Goal: Task Accomplishment & Management: Manage account settings

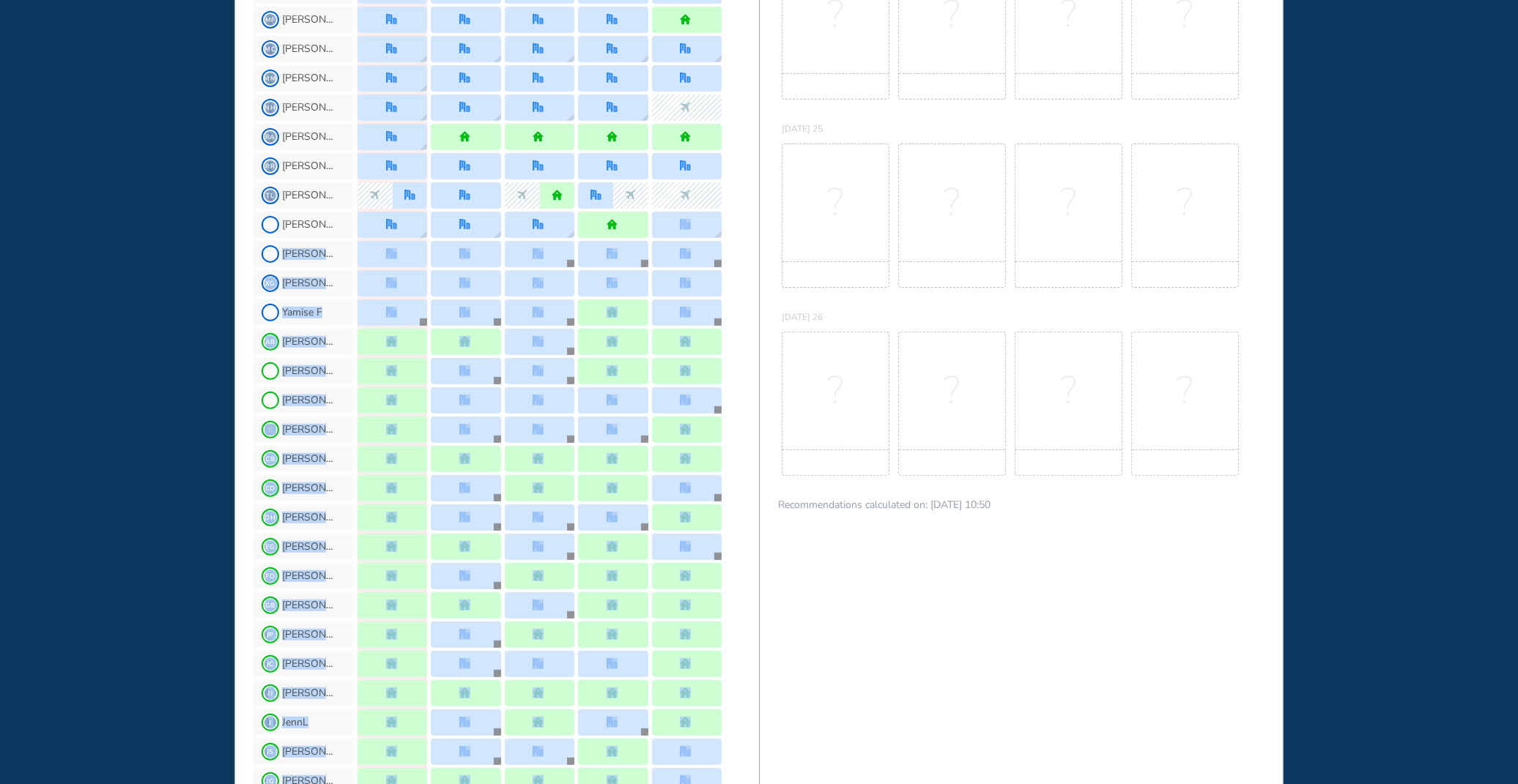
drag, startPoint x: 753, startPoint y: 766, endPoint x: 752, endPoint y: 791, distance: 25.0
click at [752, 784] on html "WHO'S WHERE WHEN MY WORK INITIATIVES 136 JL New! NOTIFICATIONS All Location Tas…" at bounding box center [759, 392] width 1518 height 784
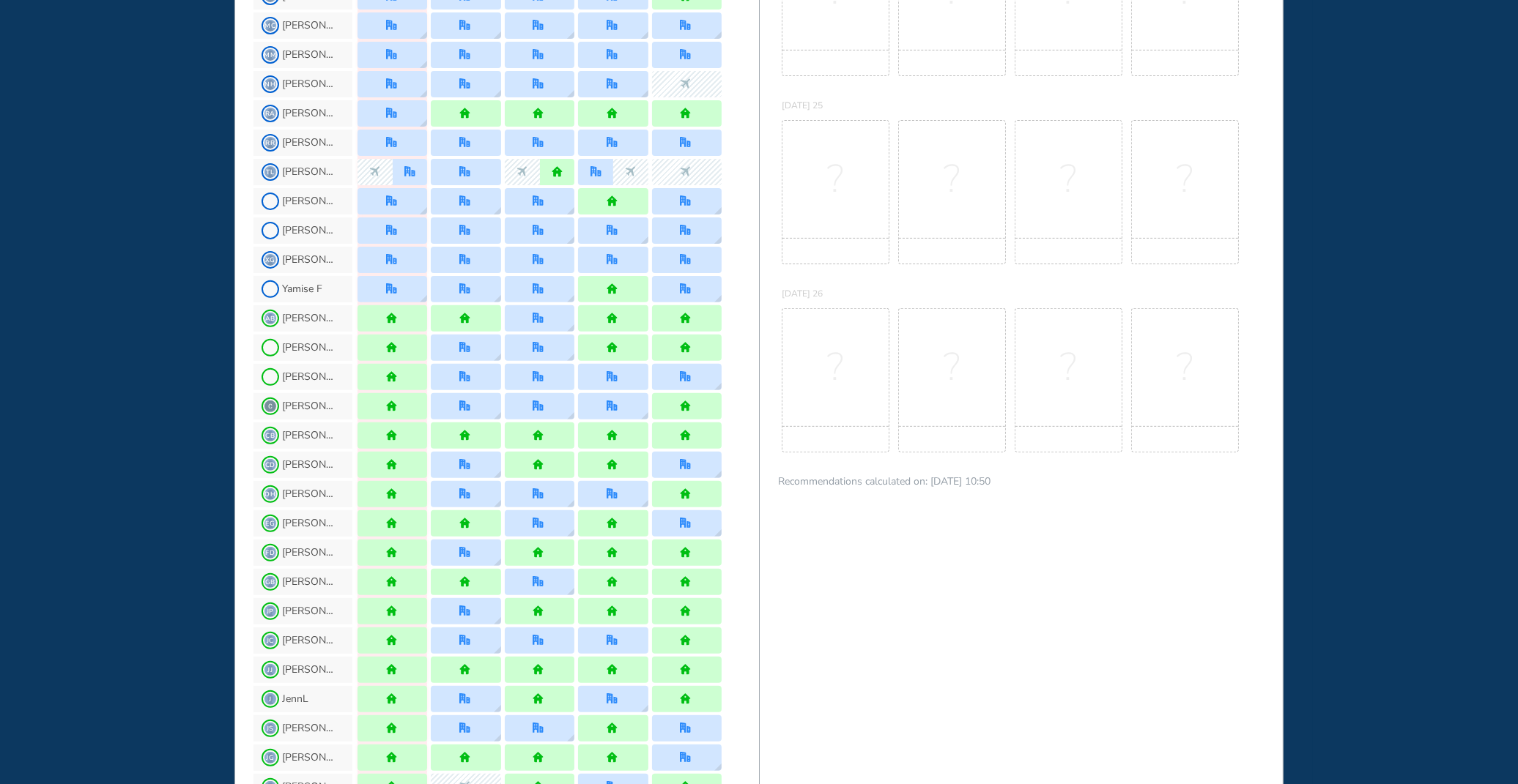
drag, startPoint x: 752, startPoint y: 784, endPoint x: 995, endPoint y: 407, distance: 448.5
click at [995, 407] on div "?" at bounding box center [952, 380] width 108 height 144
click at [757, 779] on div "KZ [PERSON_NAME]" at bounding box center [506, 788] width 505 height 29
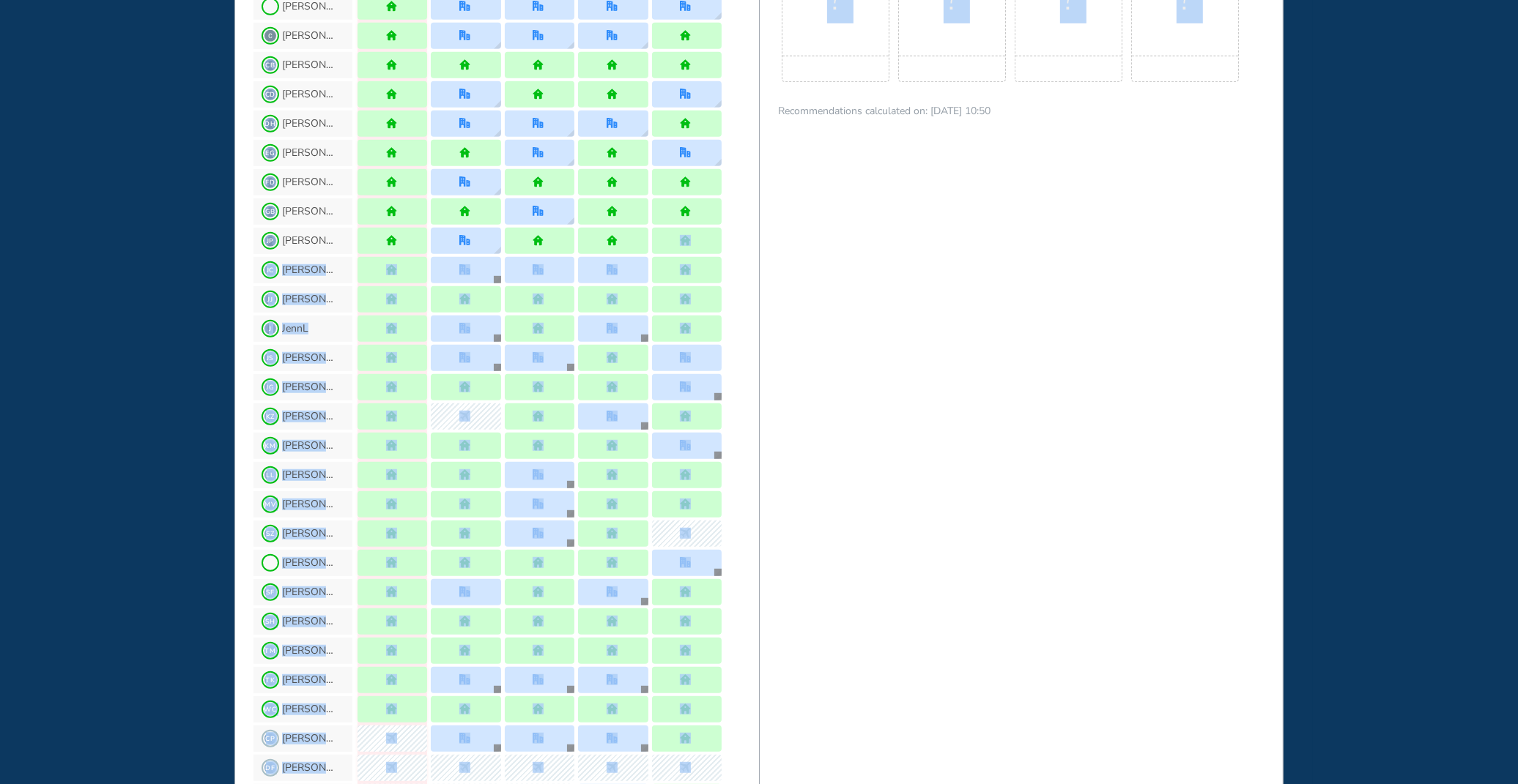
scroll to position [1124, 0]
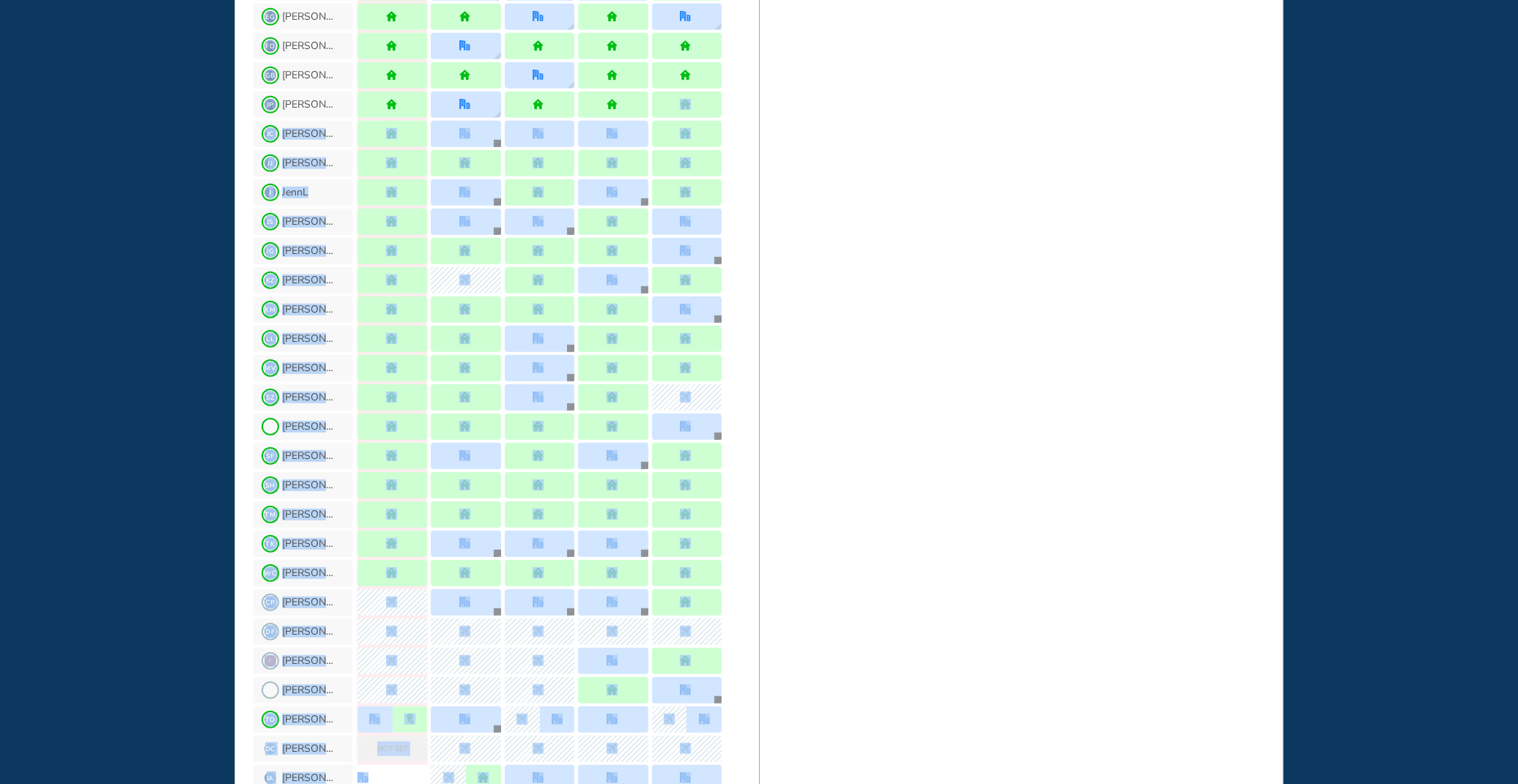
drag, startPoint x: 752, startPoint y: 598, endPoint x: 826, endPoint y: 696, distance: 122.8
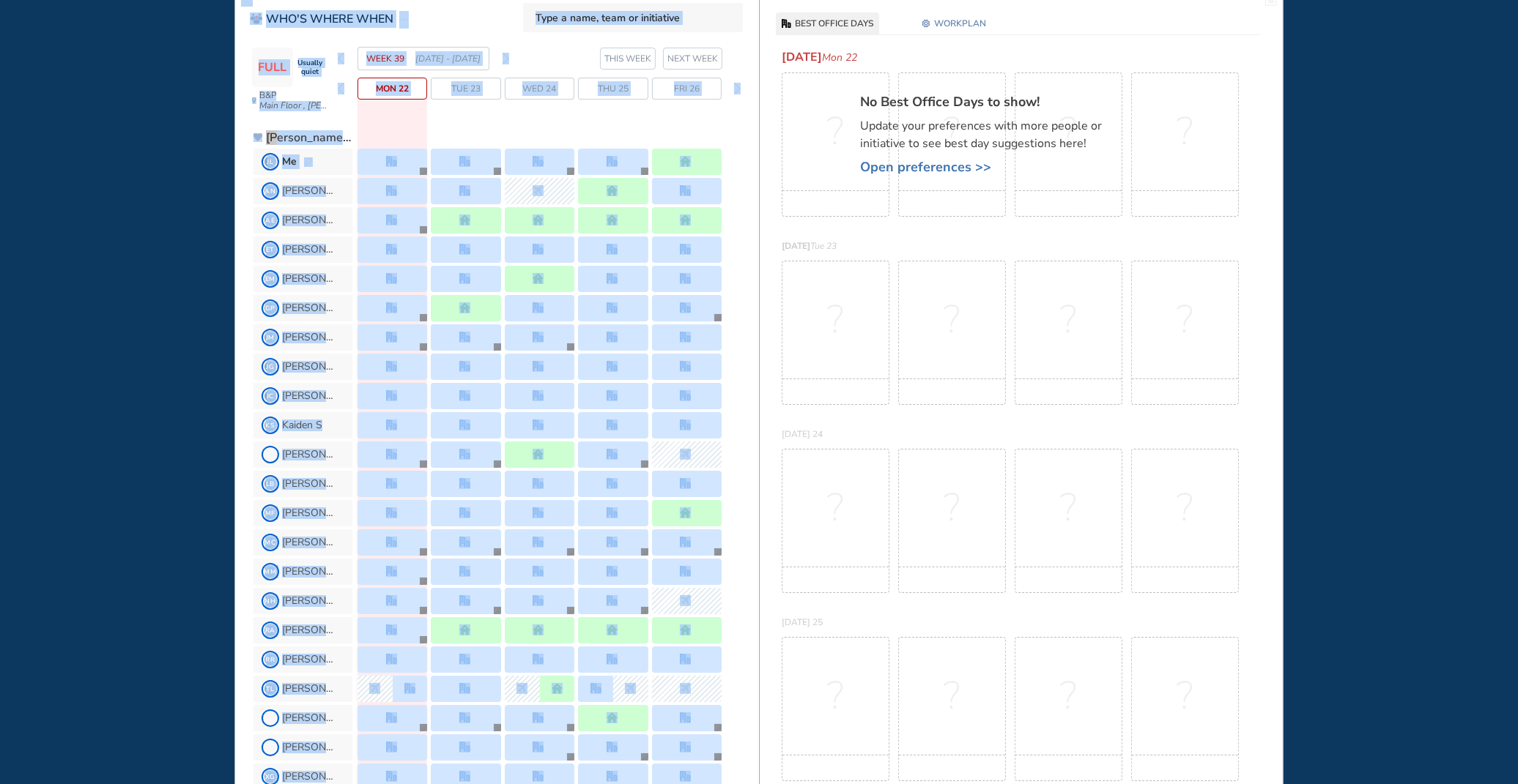
scroll to position [0, 0]
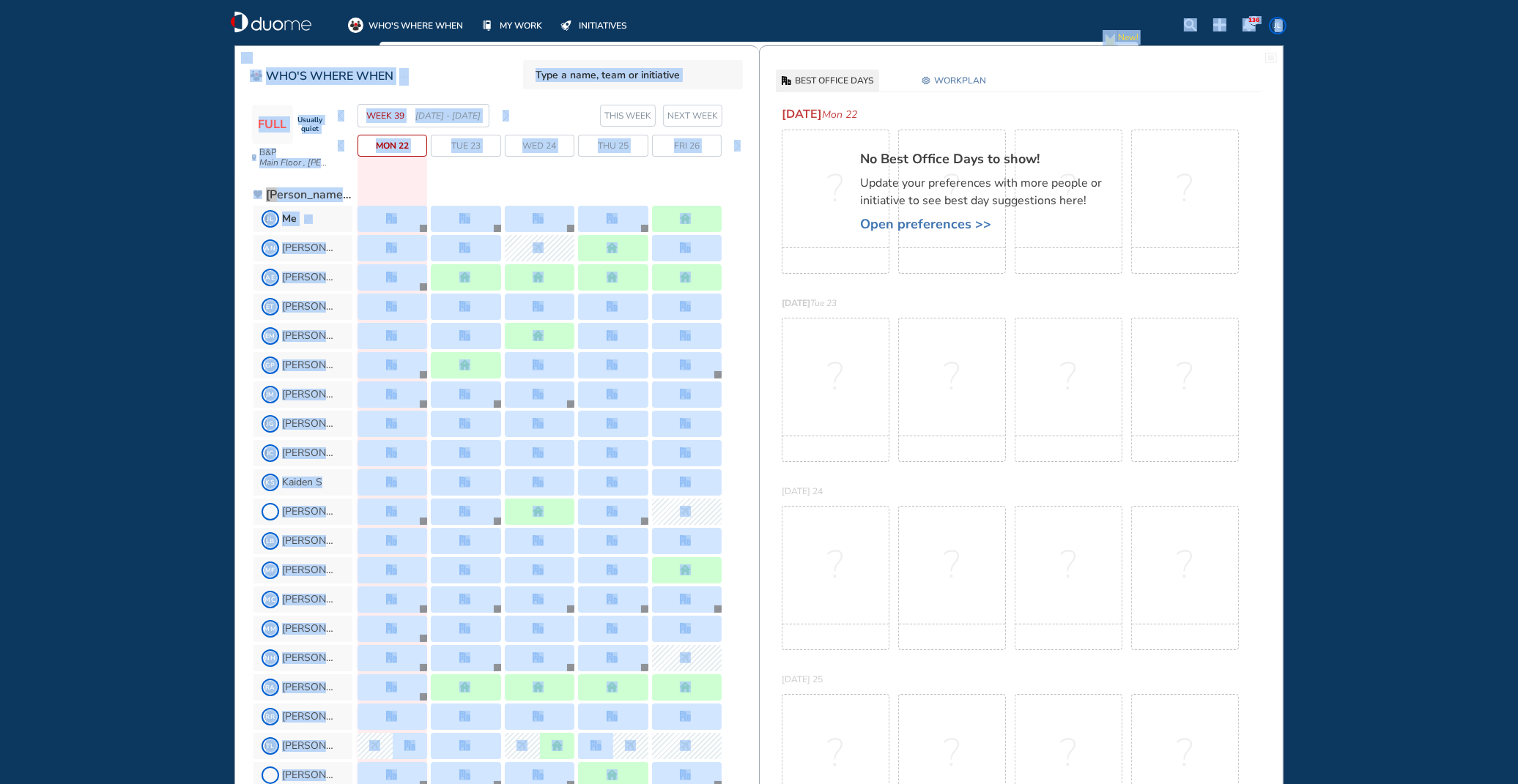
drag, startPoint x: 752, startPoint y: 4, endPoint x: 765, endPoint y: 2, distance: 13.2
click at [765, 2] on div "WHO'S WHERE WHEN MY WORK INITIATIVES 136 JL New! NOTIFICATIONS All Location Tas…" at bounding box center [759, 392] width 1518 height 784
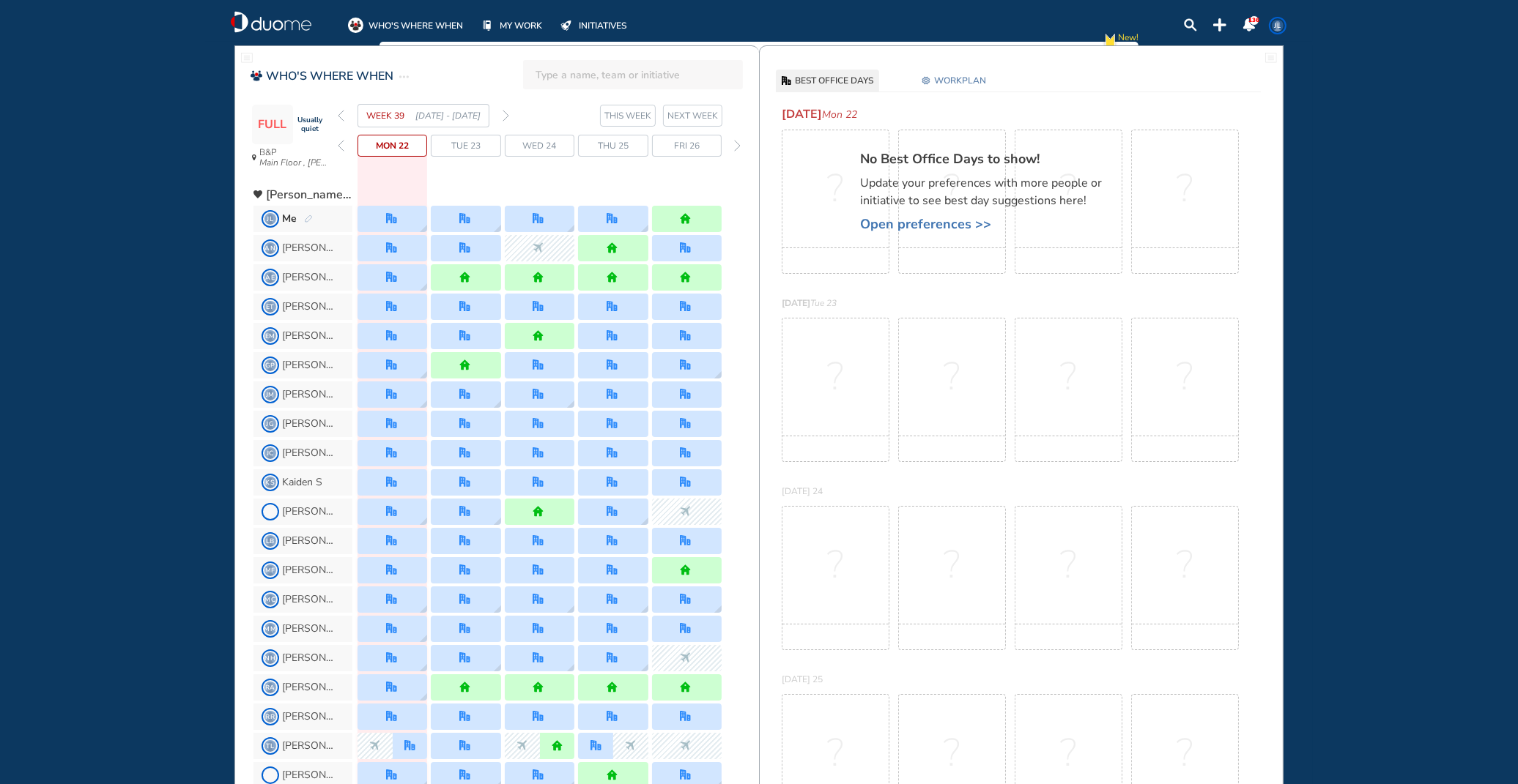
click at [873, 506] on div "?" at bounding box center [835, 578] width 108 height 144
click at [310, 217] on img "pen-edit" at bounding box center [308, 219] width 9 height 9
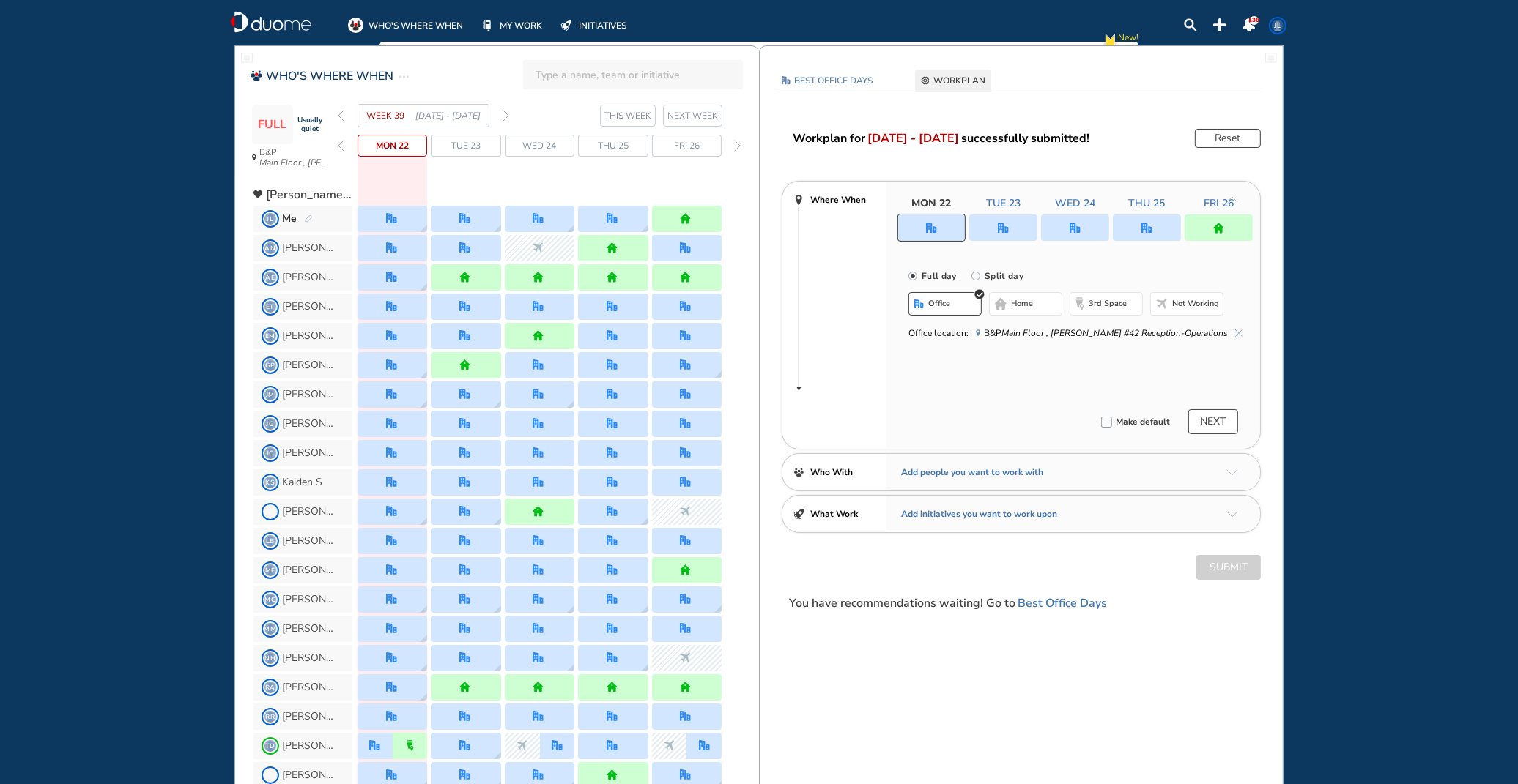
click at [1148, 222] on img "office" at bounding box center [1147, 228] width 11 height 11
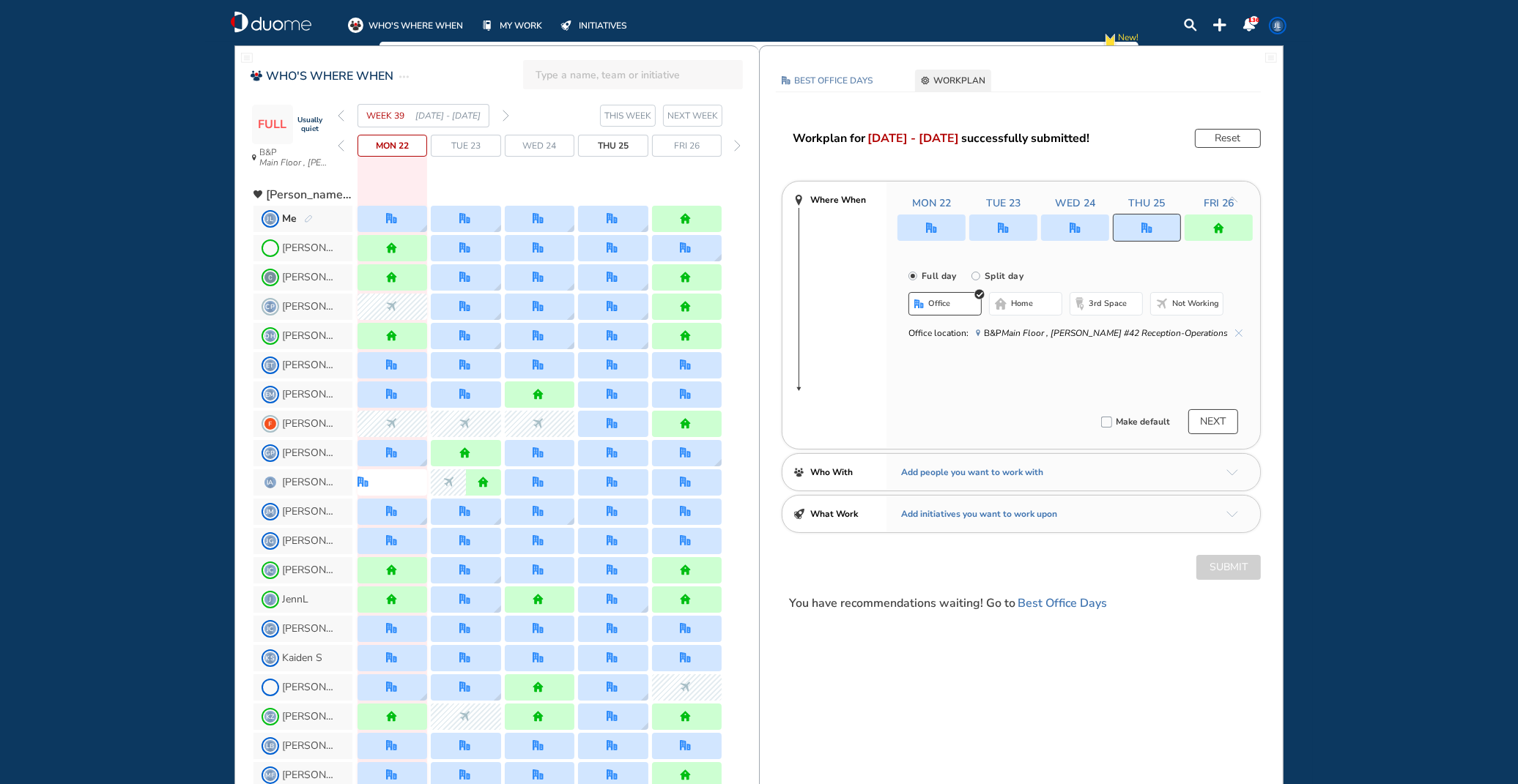
click at [1169, 378] on div "Mon 22 Tue 23 Wed 24 Thu 25 Fri 26 Full day [GEOGRAPHIC_DATA] day office home 3…" at bounding box center [1073, 315] width 374 height 267
click at [1033, 305] on span "home" at bounding box center [1022, 304] width 22 height 12
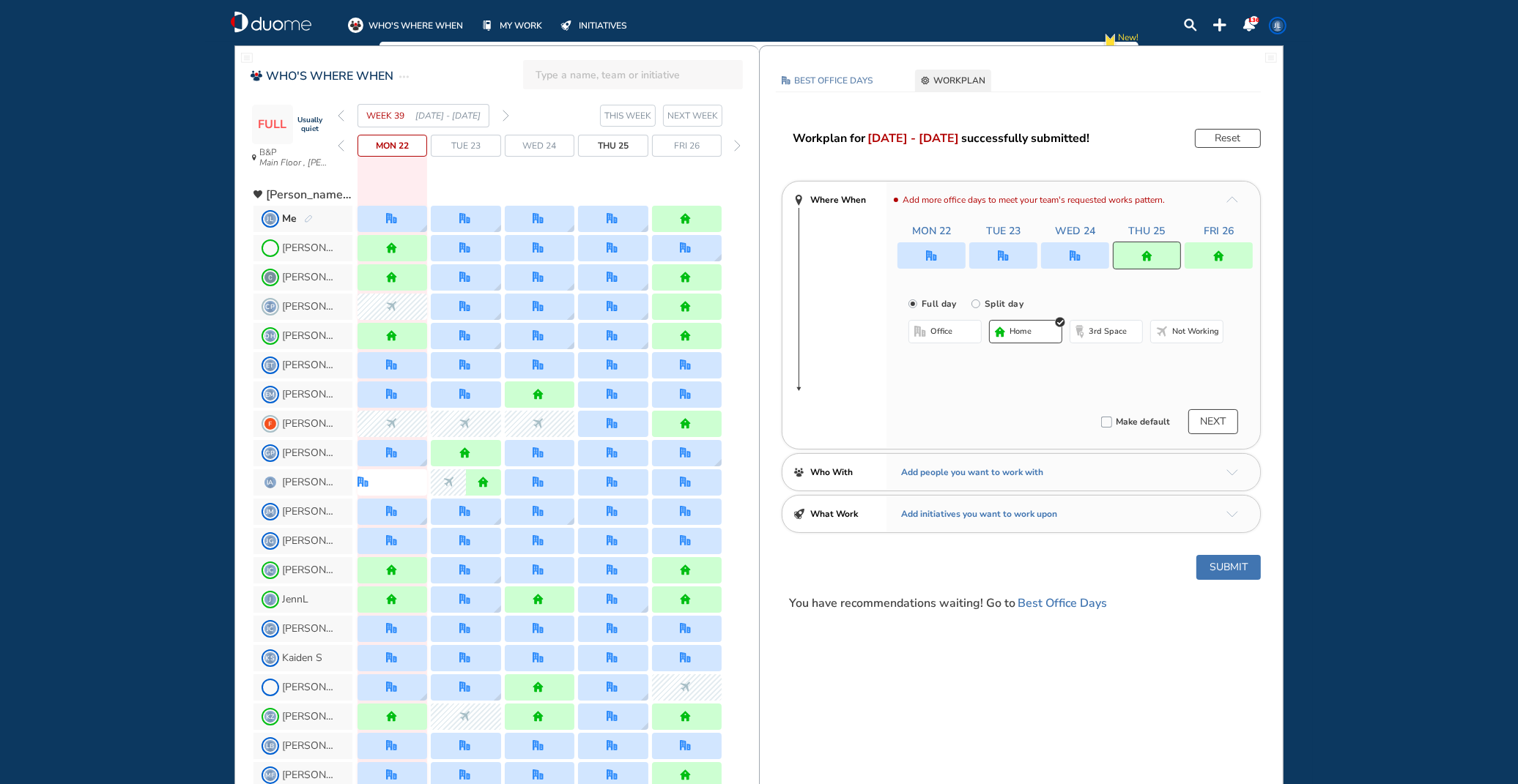
click at [1224, 255] on div at bounding box center [1218, 255] width 68 height 26
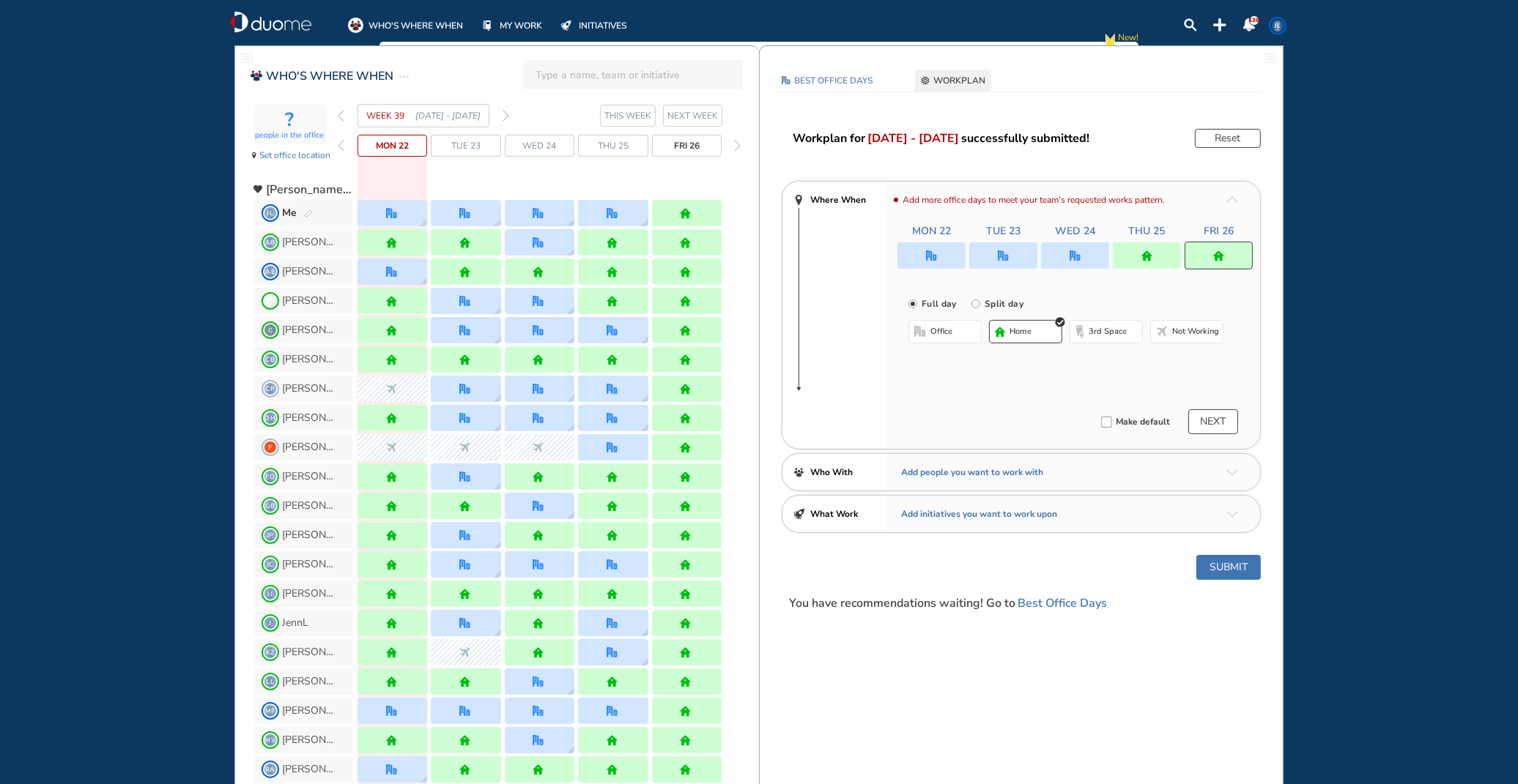
click at [939, 331] on span "office" at bounding box center [941, 332] width 22 height 12
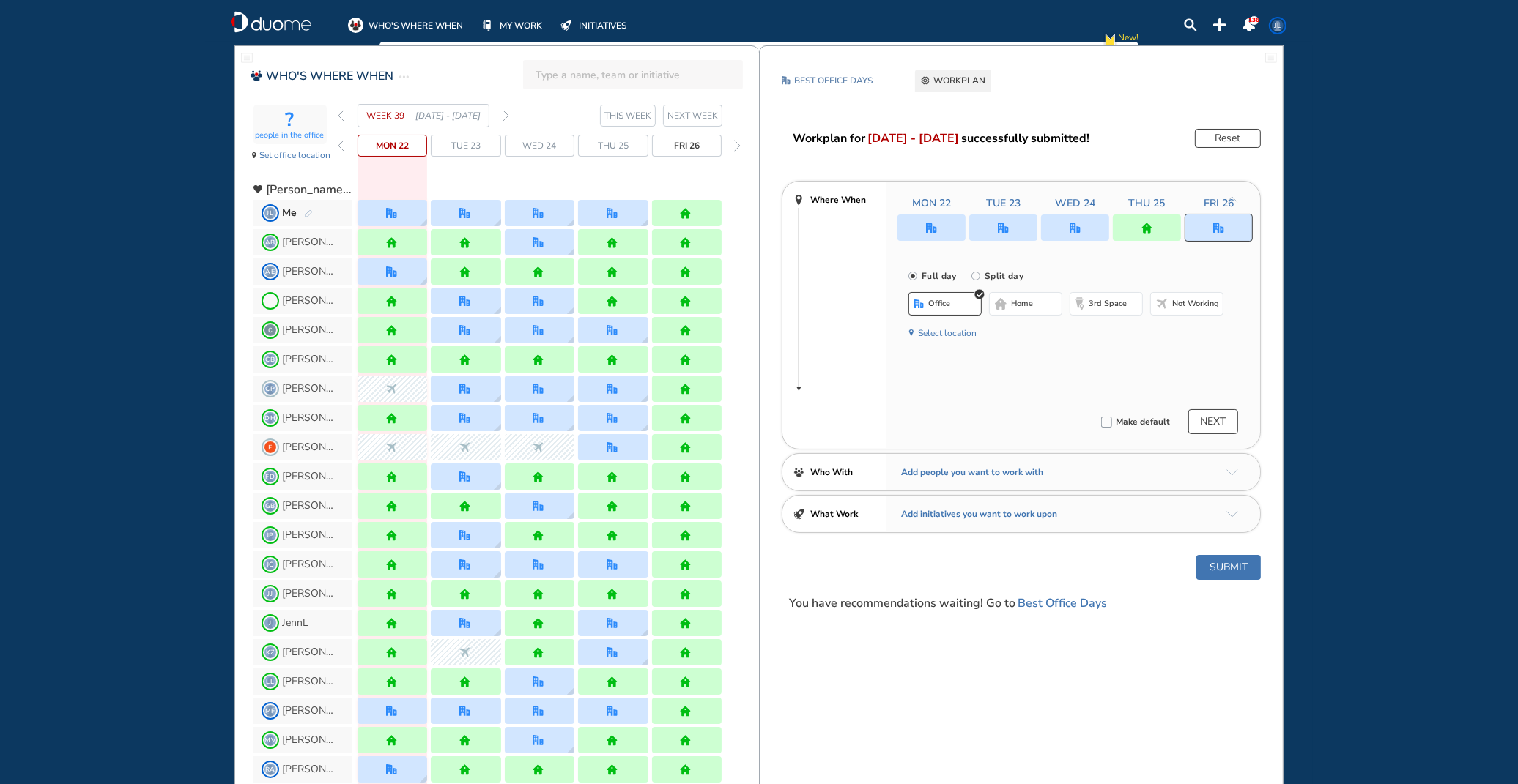
click at [1224, 567] on button "Submit" at bounding box center [1228, 567] width 65 height 25
